Goal: Navigation & Orientation: Go to known website

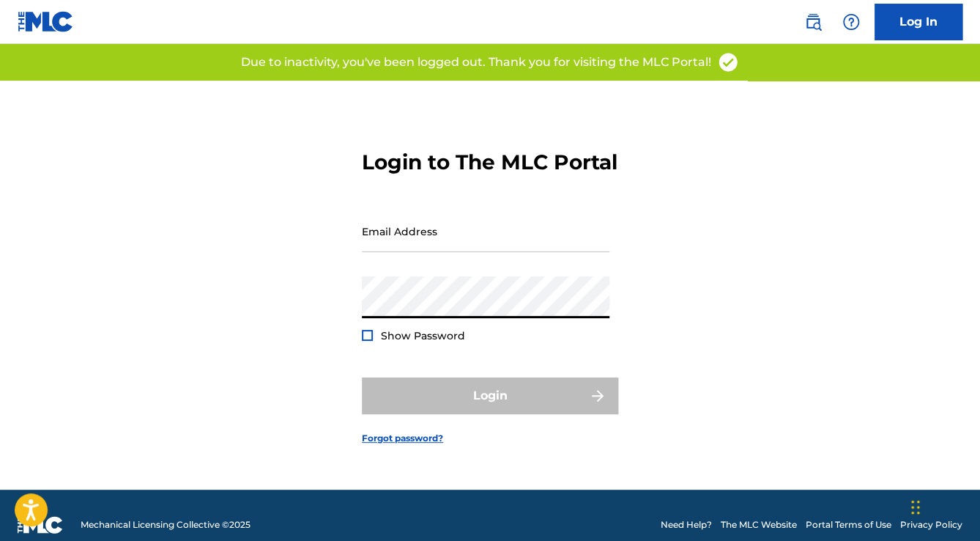
type input "[EMAIL_ADDRESS][DOMAIN_NAME]"
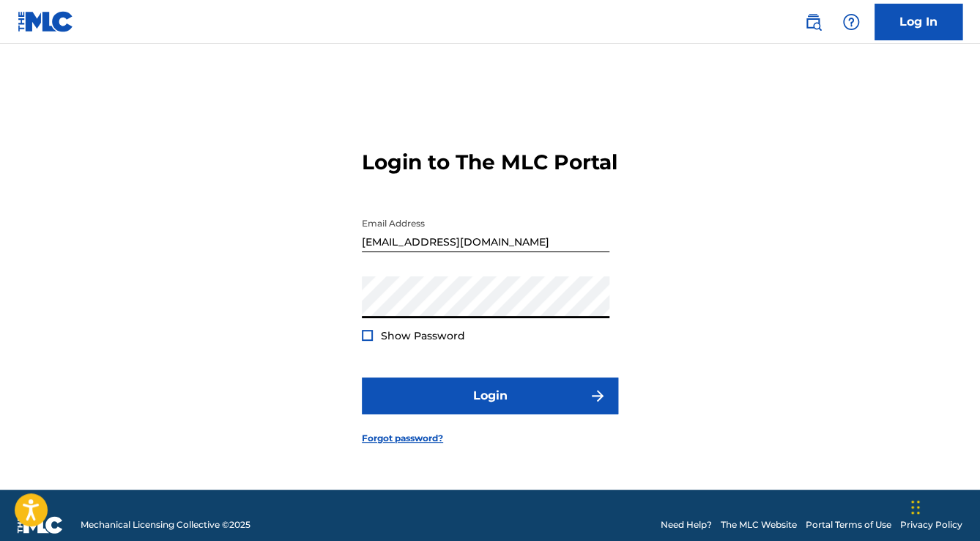
click at [733, 302] on div "Login to The MLC Portal Email Address anas.taha@digitalsoundinc.com Password Sh…" at bounding box center [490, 285] width 980 height 409
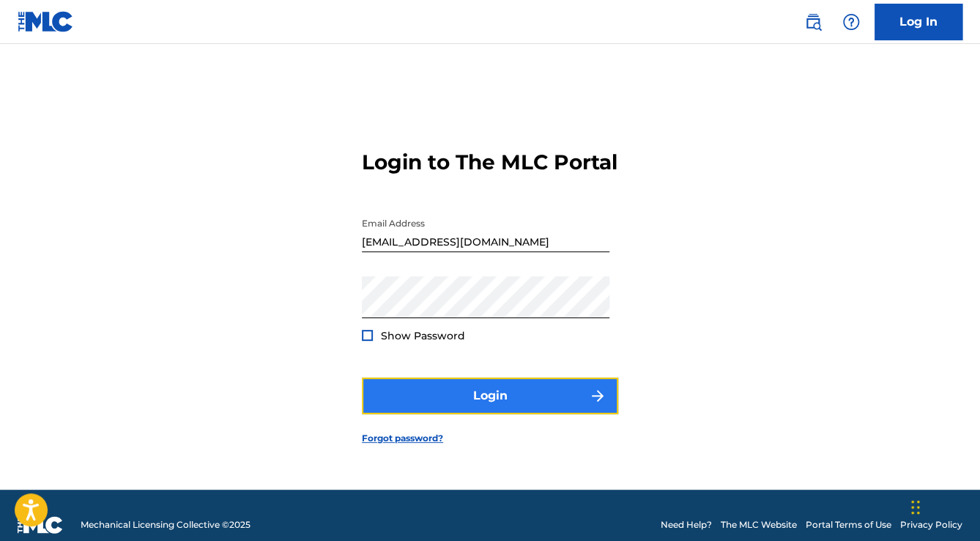
click at [566, 401] on button "Login" at bounding box center [490, 395] width 256 height 37
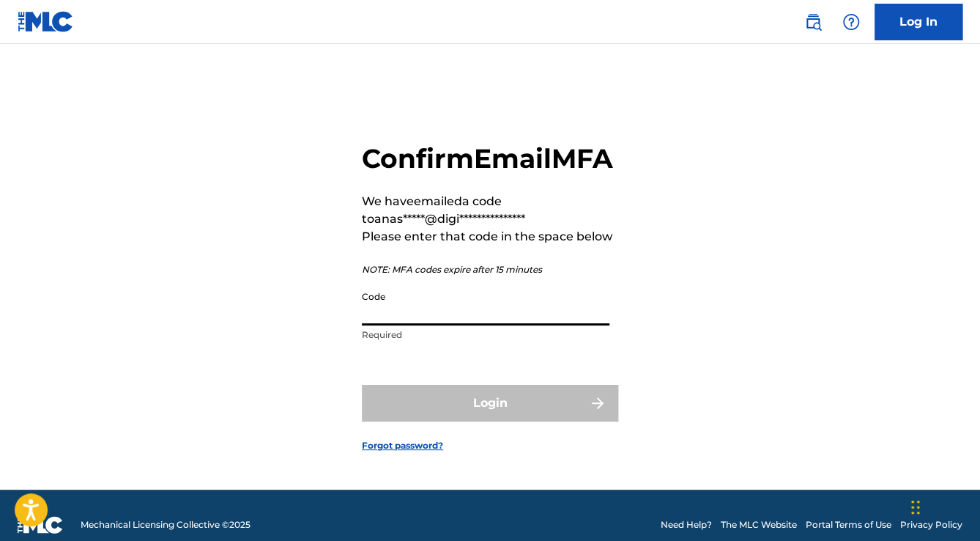
click at [494, 312] on input "Code" at bounding box center [486, 305] width 248 height 42
click at [486, 341] on p "Required" at bounding box center [486, 334] width 248 height 13
click at [469, 325] on input "Code" at bounding box center [486, 305] width 248 height 42
paste input "935326"
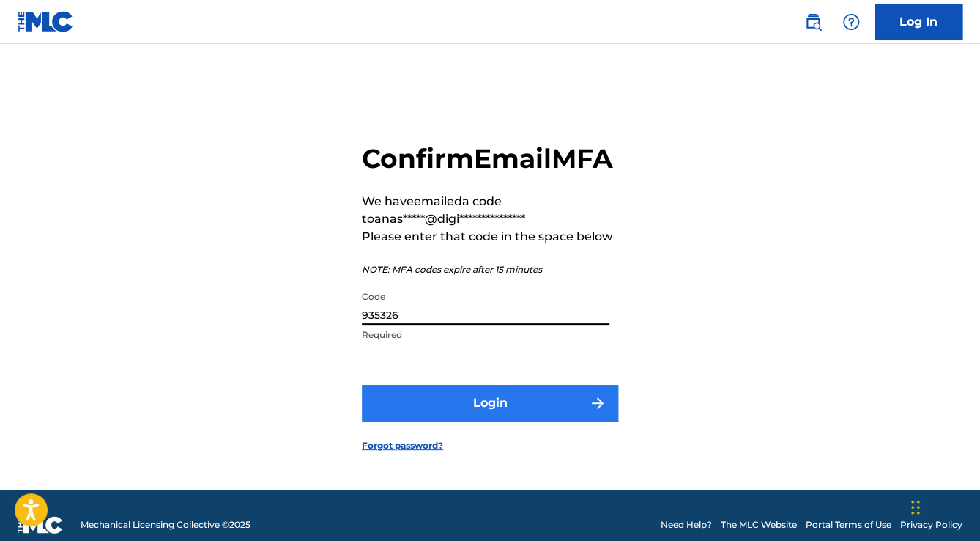
type input "935326"
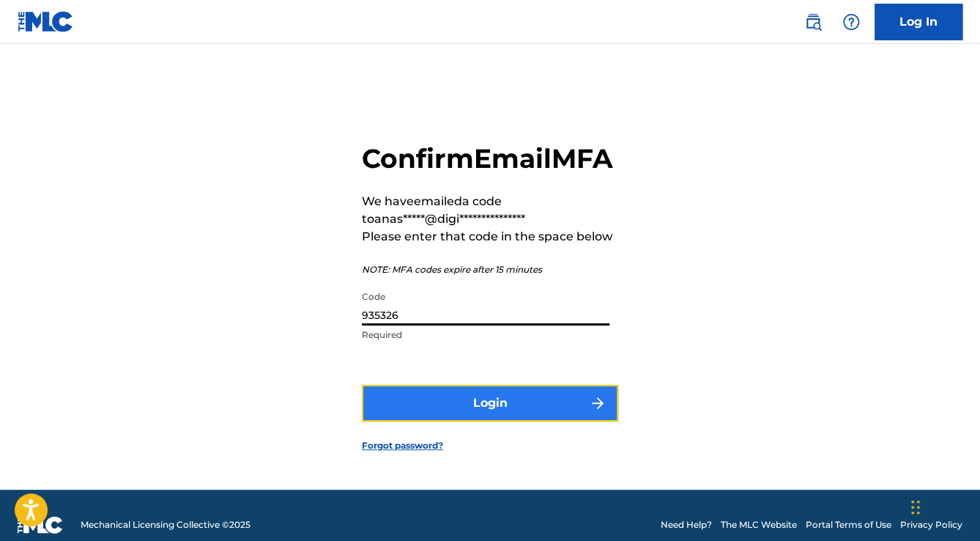
click at [505, 416] on button "Login" at bounding box center [490, 403] width 256 height 37
